Goal: Task Accomplishment & Management: Use online tool/utility

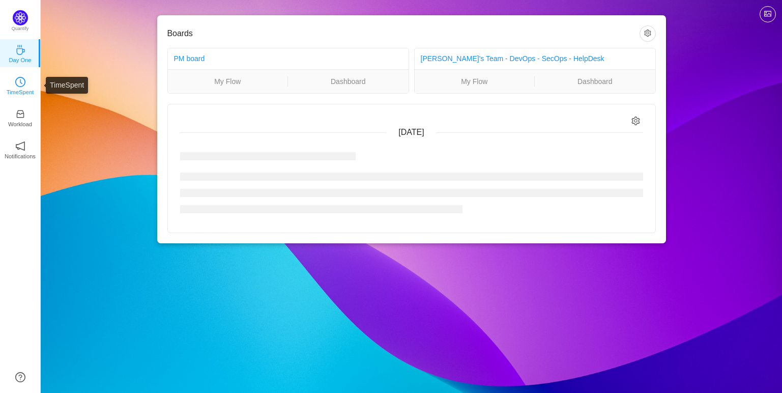
click at [25, 86] on link "TimeSpent" at bounding box center [20, 85] width 10 height 10
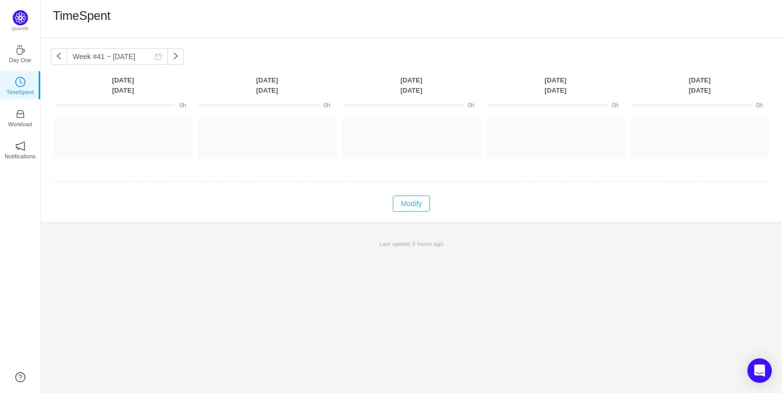
click at [409, 207] on button "Modify" at bounding box center [411, 203] width 37 height 16
click at [134, 132] on button "Log Time" at bounding box center [115, 133] width 56 height 16
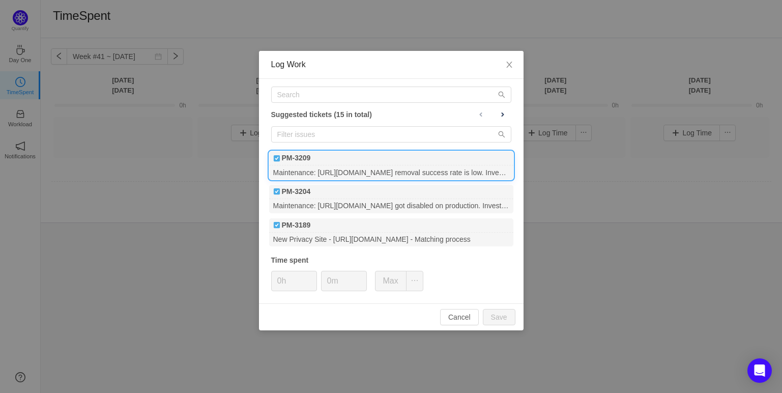
click at [352, 164] on div "PM-3209" at bounding box center [391, 158] width 244 height 14
click at [496, 319] on button "Save" at bounding box center [499, 317] width 33 height 16
type input "0h"
